Goal: Task Accomplishment & Management: Use online tool/utility

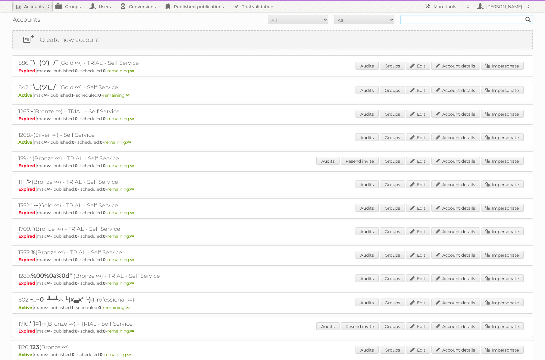
click at [435, 22] on input "text" at bounding box center [467, 19] width 133 height 9
type input "[PERSON_NAME]"
click at [493, 64] on link "Impersonate" at bounding box center [502, 66] width 42 height 8
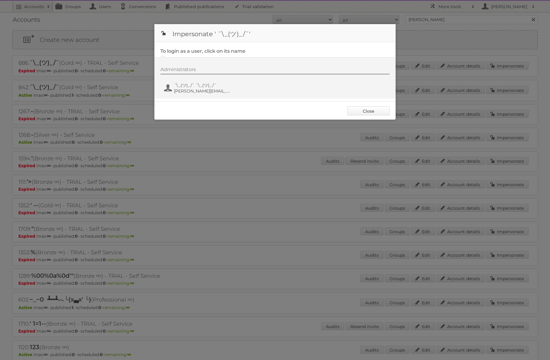
click at [364, 109] on link "Close" at bounding box center [368, 110] width 42 height 9
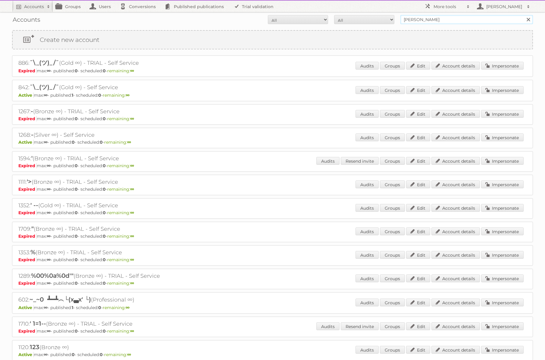
click at [442, 20] on input "jose@publitas" at bounding box center [467, 19] width 133 height 9
click at [524, 15] on input "Search" at bounding box center [528, 19] width 9 height 9
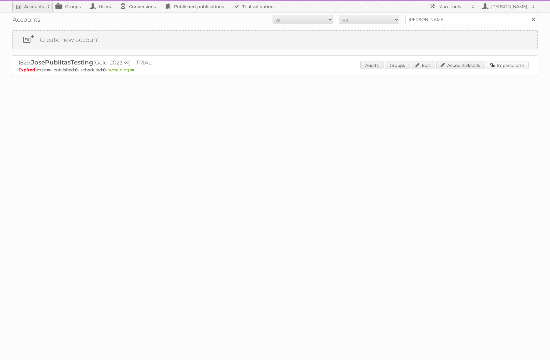
click at [514, 66] on link "Impersonate" at bounding box center [507, 65] width 42 height 8
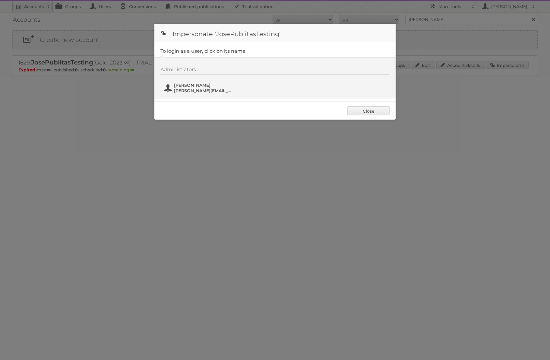
click at [197, 90] on span "[PERSON_NAME][EMAIL_ADDRESS][DOMAIN_NAME]" at bounding box center [203, 90] width 58 height 5
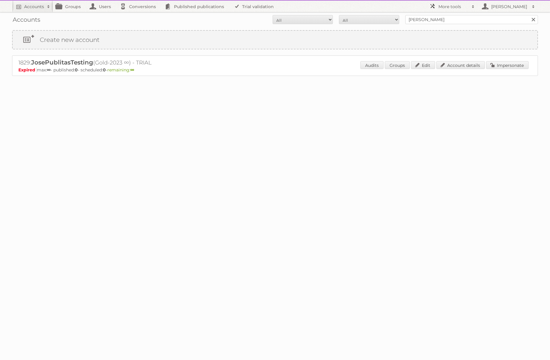
click at [452, 6] on h2 "More tools" at bounding box center [453, 7] width 30 height 6
click at [449, 81] on link "Beta Features" at bounding box center [456, 80] width 60 height 9
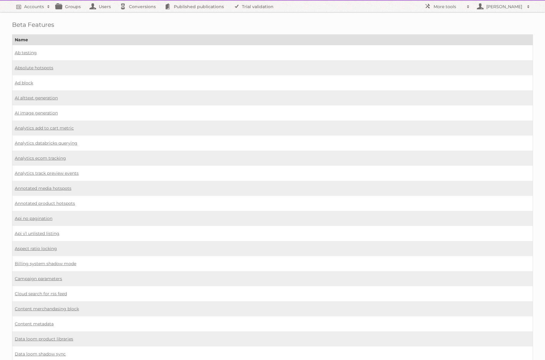
scroll to position [403, 0]
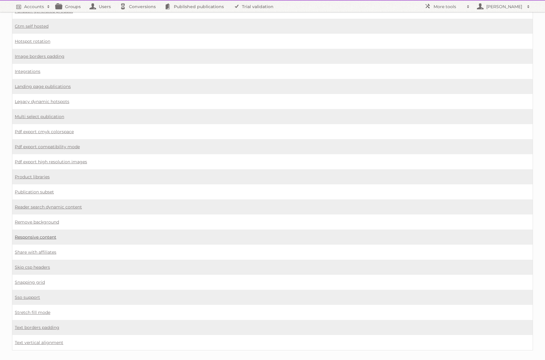
click at [49, 234] on link "Responsive content" at bounding box center [36, 236] width 42 height 5
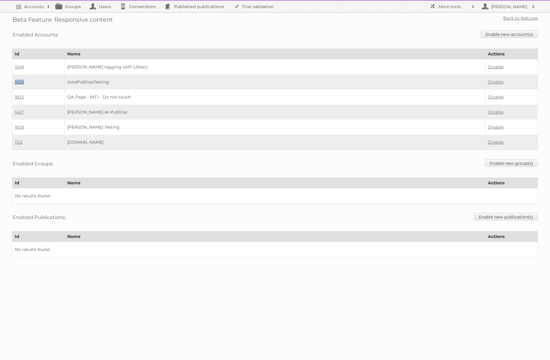
drag, startPoint x: 32, startPoint y: 82, endPoint x: 14, endPoint y: 83, distance: 17.2
click at [14, 83] on td "1829" at bounding box center [38, 81] width 52 height 15
copy link "1829"
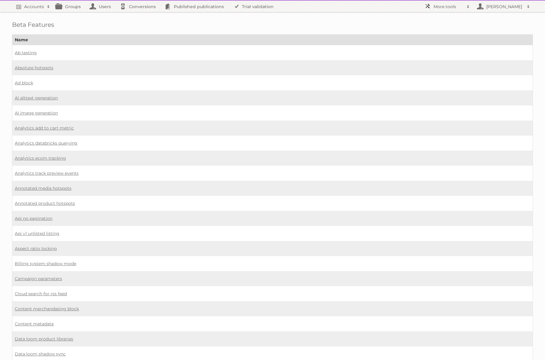
click at [456, 7] on h2 "More tools" at bounding box center [449, 7] width 30 height 6
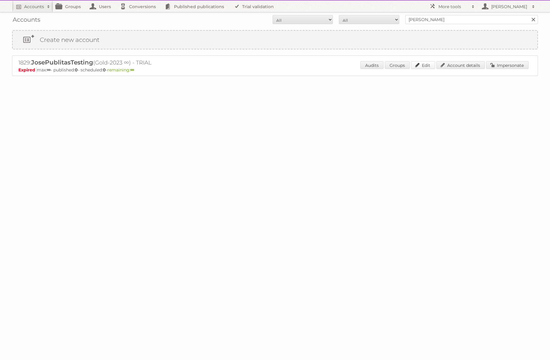
click at [429, 66] on link "Edit" at bounding box center [423, 65] width 24 height 8
click at [465, 67] on link "Account details" at bounding box center [460, 65] width 49 height 8
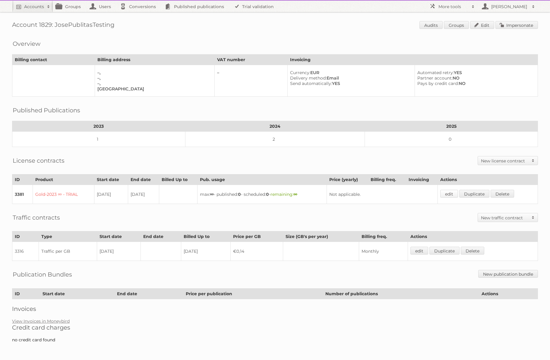
click at [455, 193] on link "edit" at bounding box center [449, 194] width 18 height 8
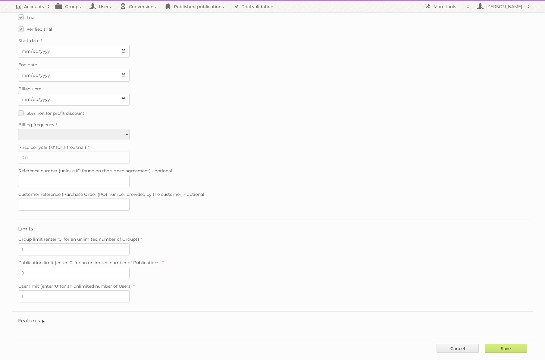
scroll to position [37, 0]
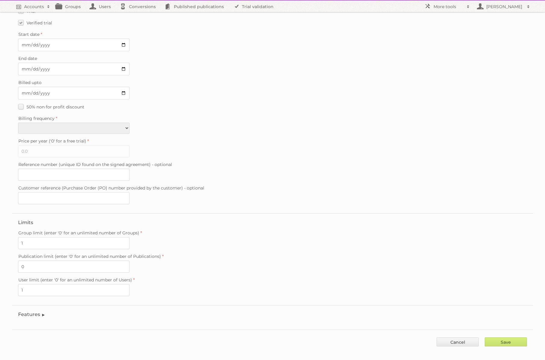
click at [31, 312] on legend "Features" at bounding box center [31, 315] width 27 height 6
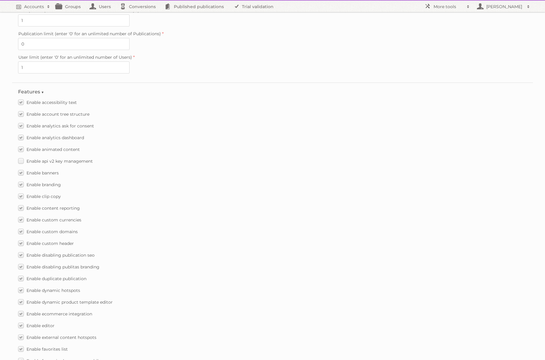
scroll to position [352, 0]
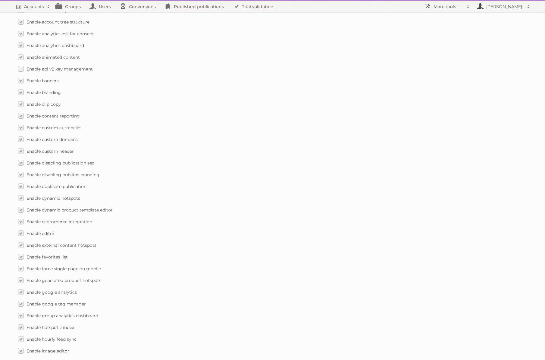
click at [486, 9] on h2 "[PERSON_NAME]" at bounding box center [504, 7] width 39 height 6
click at [447, 5] on h2 "More tools" at bounding box center [449, 7] width 30 height 6
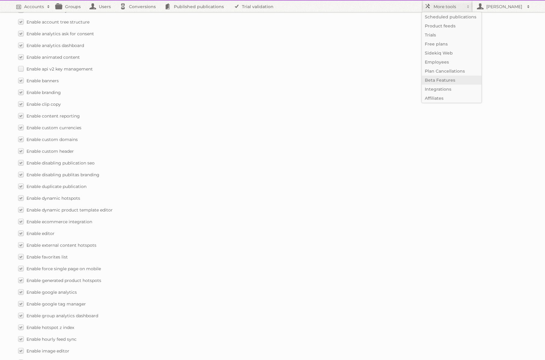
click at [433, 82] on link "Beta Features" at bounding box center [452, 80] width 60 height 9
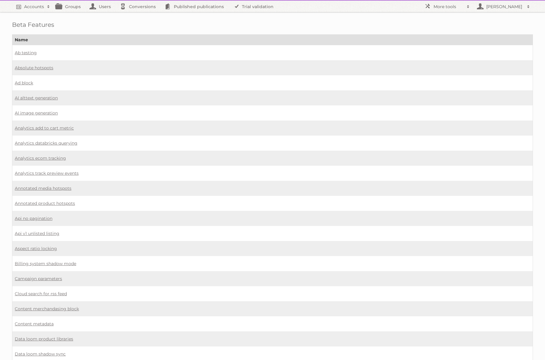
click at [51, 83] on td "Ad block" at bounding box center [272, 82] width 521 height 15
click at [24, 80] on link "Ad block" at bounding box center [24, 82] width 18 height 5
click at [160, 128] on td "Analytics add to cart metric" at bounding box center [272, 128] width 521 height 15
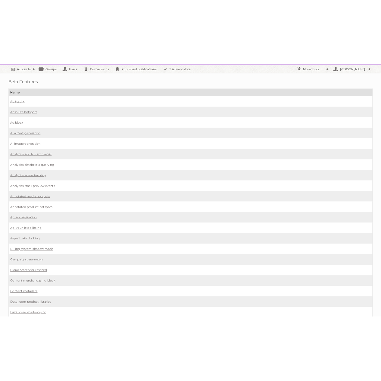
scroll to position [374, 0]
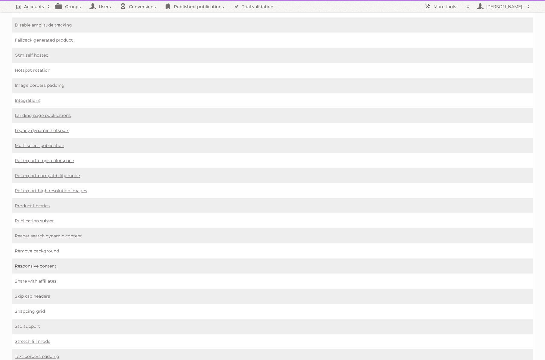
click at [42, 263] on link "Responsive content" at bounding box center [36, 265] width 42 height 5
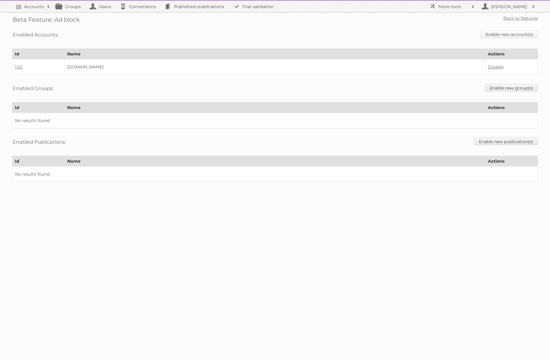
click at [501, 36] on link "Enable new account(s)" at bounding box center [508, 34] width 57 height 8
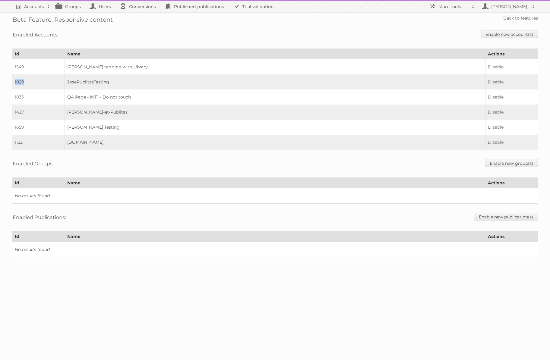
drag, startPoint x: 28, startPoint y: 82, endPoint x: 15, endPoint y: 82, distance: 12.7
click at [15, 82] on td "1829" at bounding box center [38, 81] width 52 height 15
copy link "1829"
drag, startPoint x: 34, startPoint y: 123, endPoint x: 16, endPoint y: 126, distance: 18.7
click at [16, 126] on td "1659" at bounding box center [38, 127] width 52 height 15
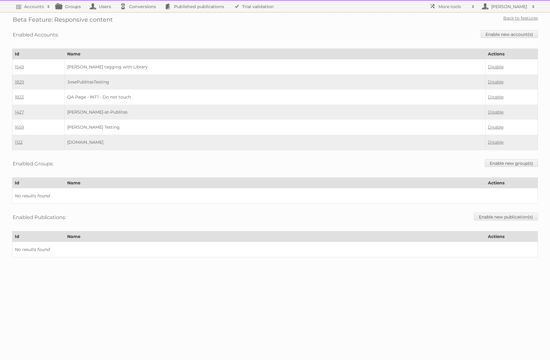
click at [49, 127] on td "1659" at bounding box center [38, 127] width 52 height 15
drag, startPoint x: 36, startPoint y: 127, endPoint x: 15, endPoint y: 126, distance: 20.8
click at [15, 126] on td "1659" at bounding box center [38, 127] width 52 height 15
copy link "1659"
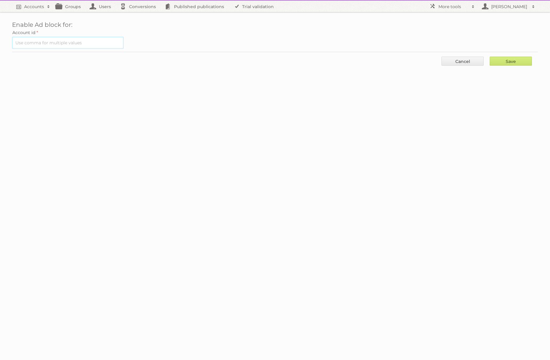
click at [77, 41] on input "text" at bounding box center [68, 43] width 112 height 12
paste input "1829"
type input "1829"
click at [504, 60] on input "Save" at bounding box center [510, 61] width 42 height 9
type input "..."
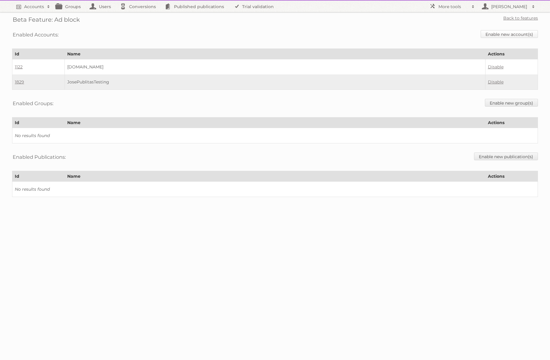
click at [493, 35] on link "Enable new account(s)" at bounding box center [508, 34] width 57 height 8
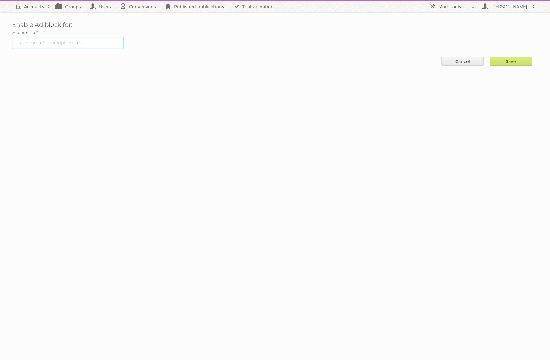
click at [59, 41] on input "text" at bounding box center [68, 43] width 112 height 12
paste input "1659"
type input "1659"
click at [498, 59] on input "Save" at bounding box center [510, 61] width 42 height 9
type input "..."
